Goal: Navigation & Orientation: Find specific page/section

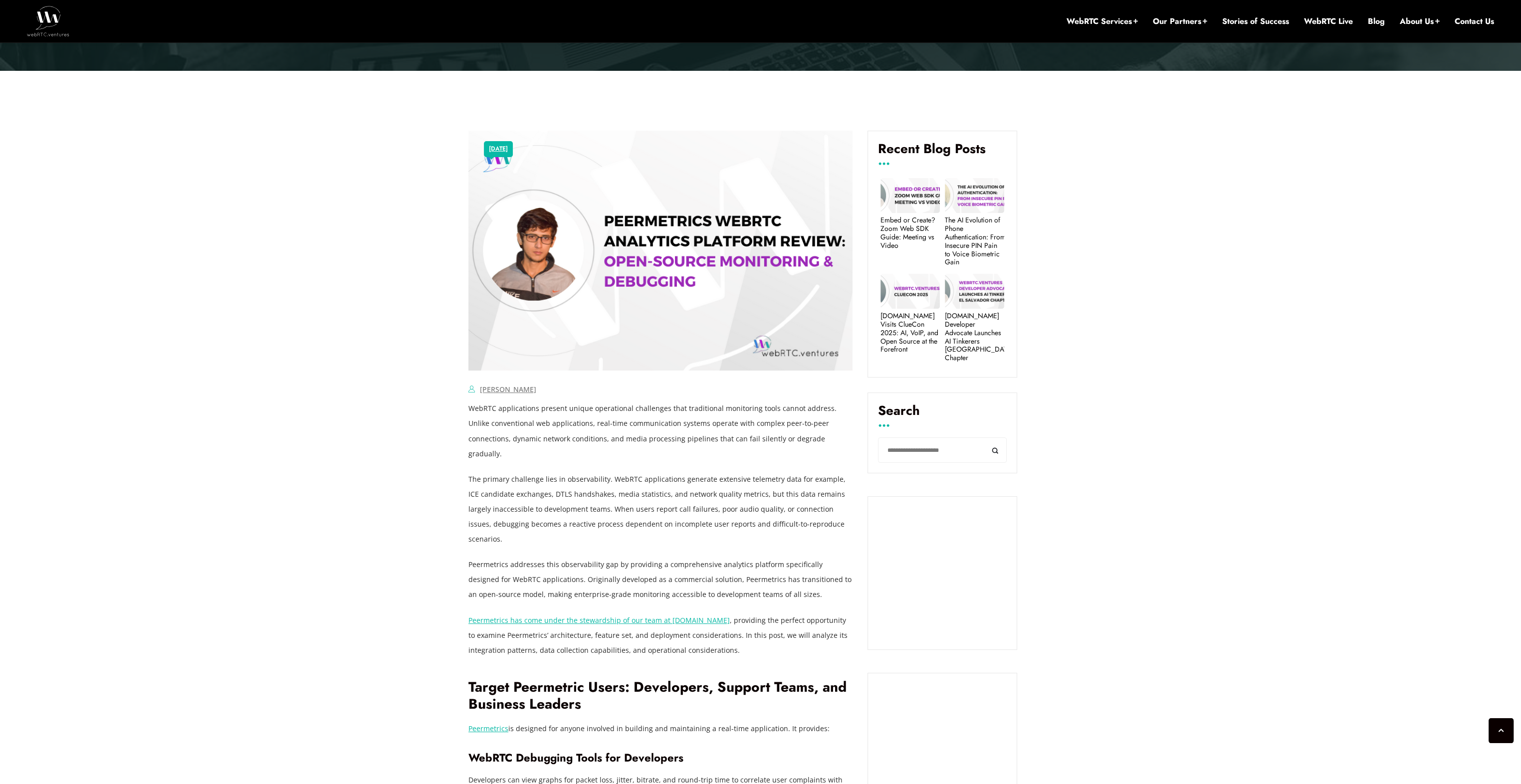
scroll to position [409, 0]
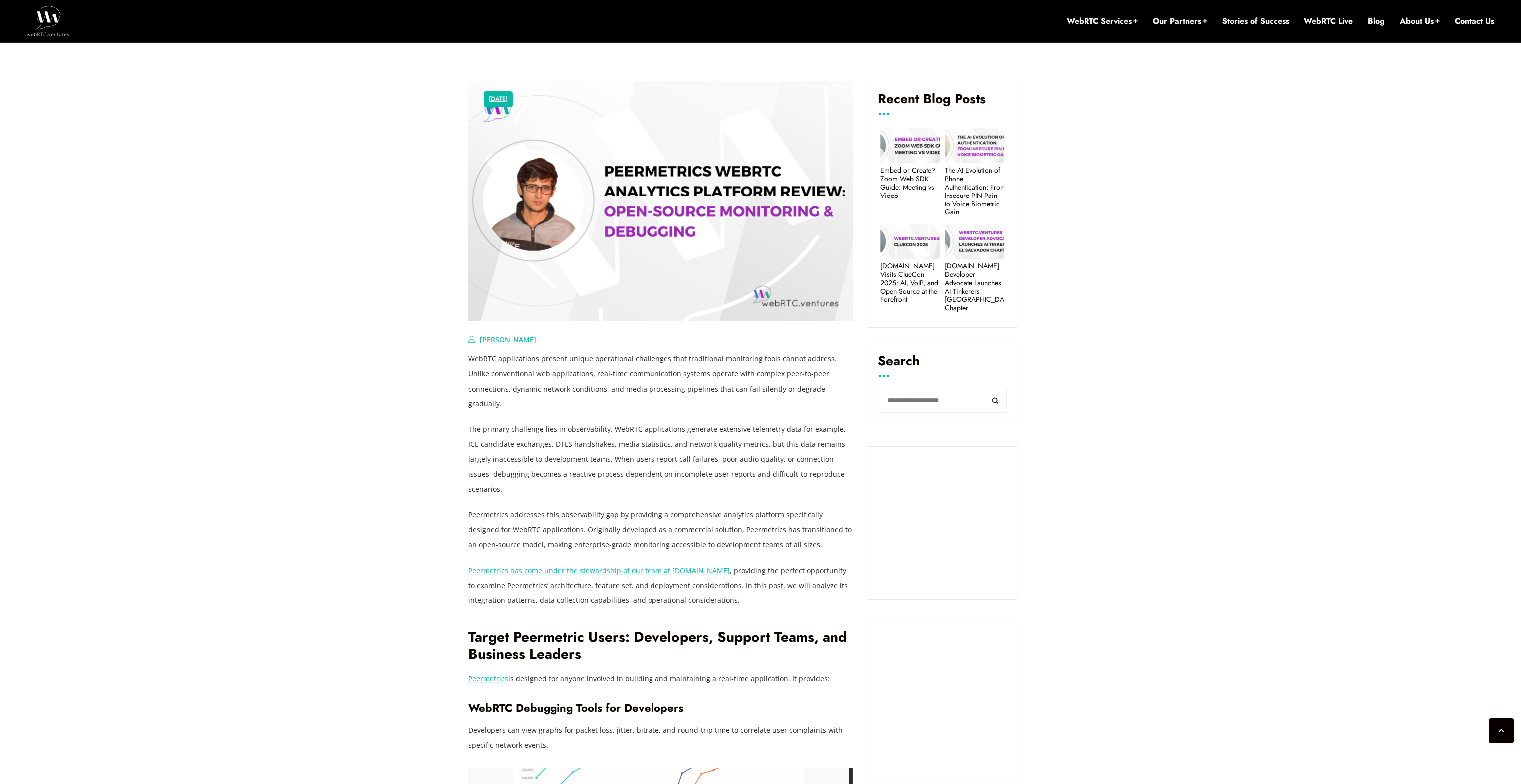
click at [497, 340] on link "Fahad Mahmood" at bounding box center [507, 339] width 56 height 10
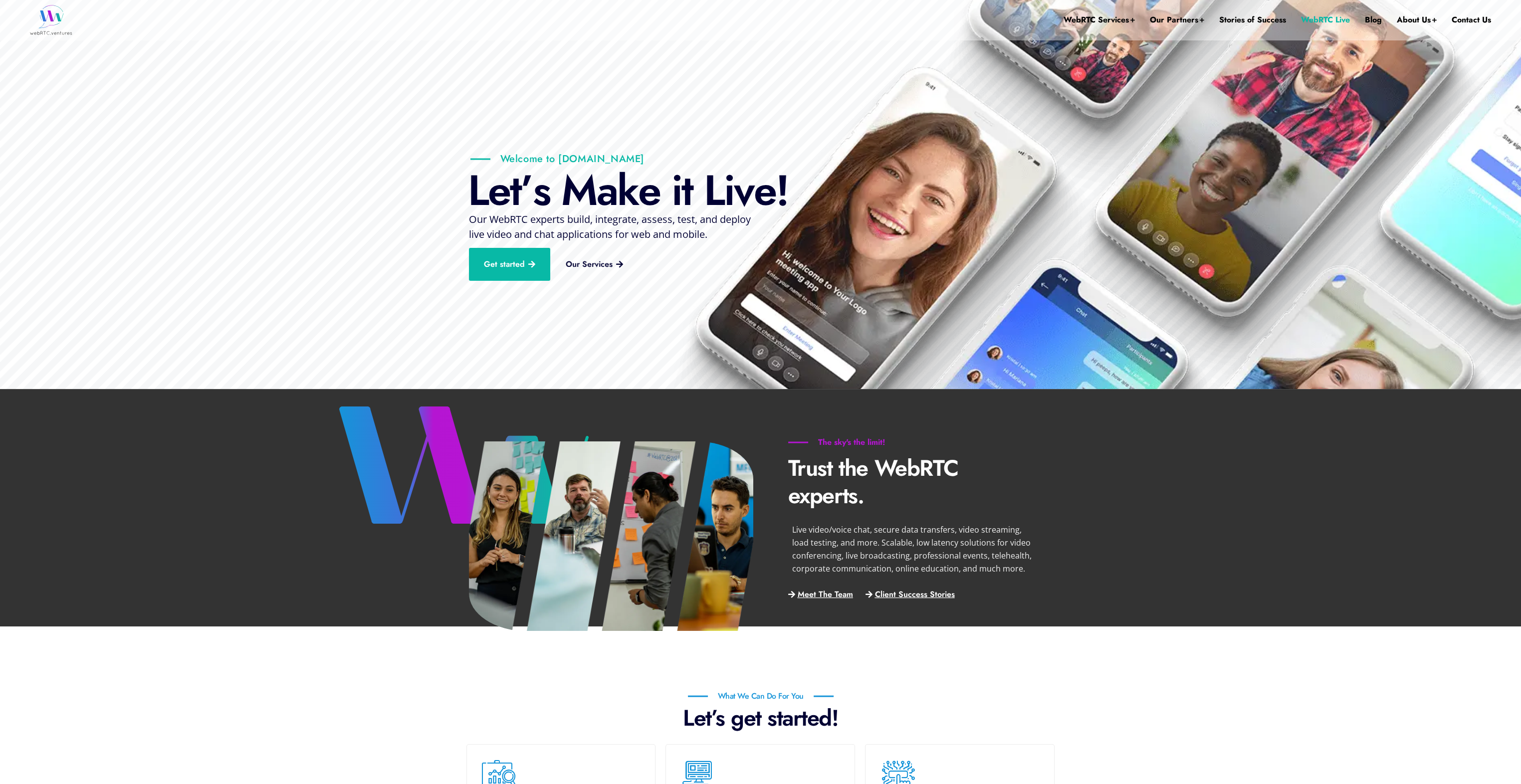
click at [1327, 20] on link "WebRTC Live" at bounding box center [1326, 20] width 49 height 40
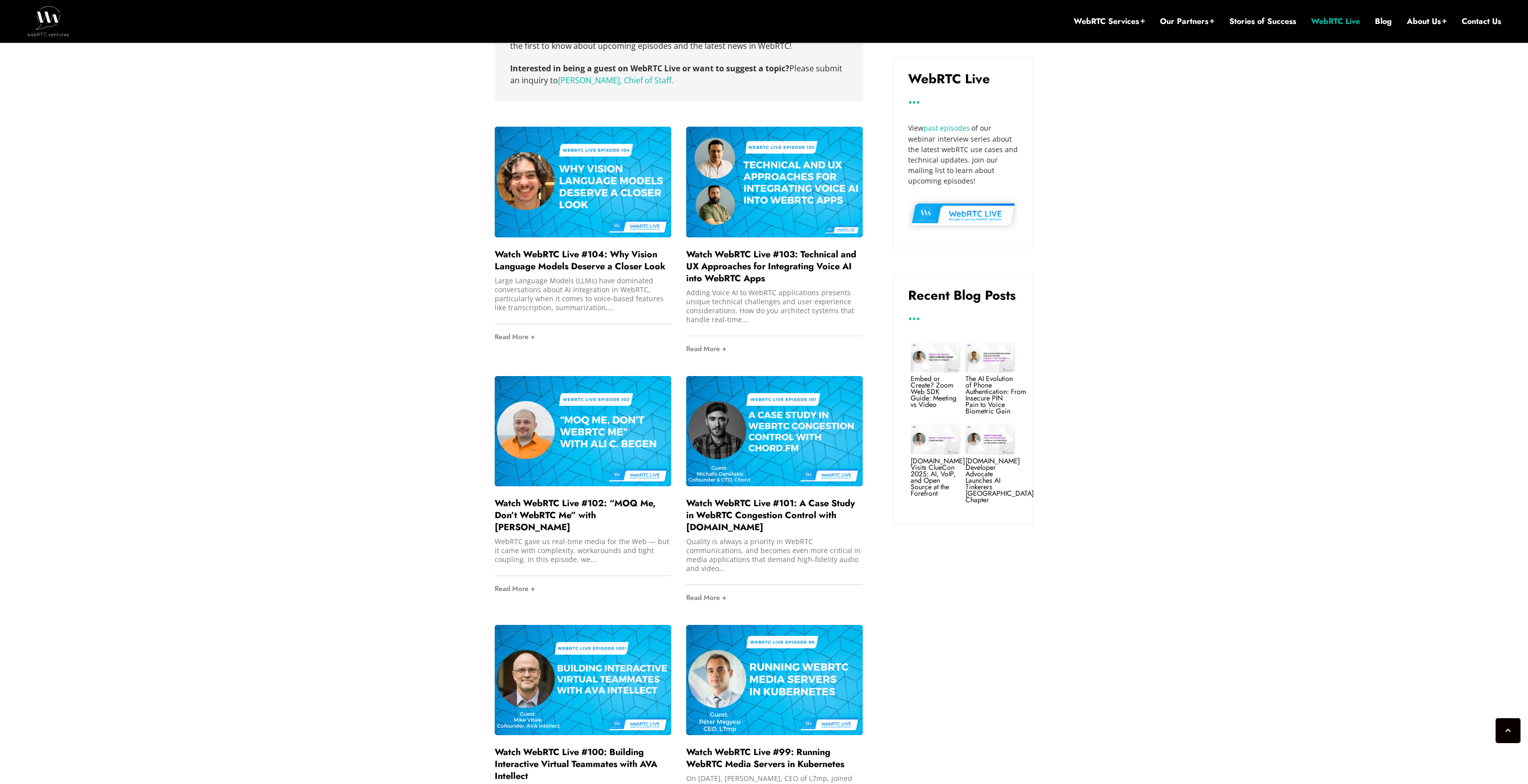
scroll to position [509, 0]
